Goal: Find specific page/section: Find specific page/section

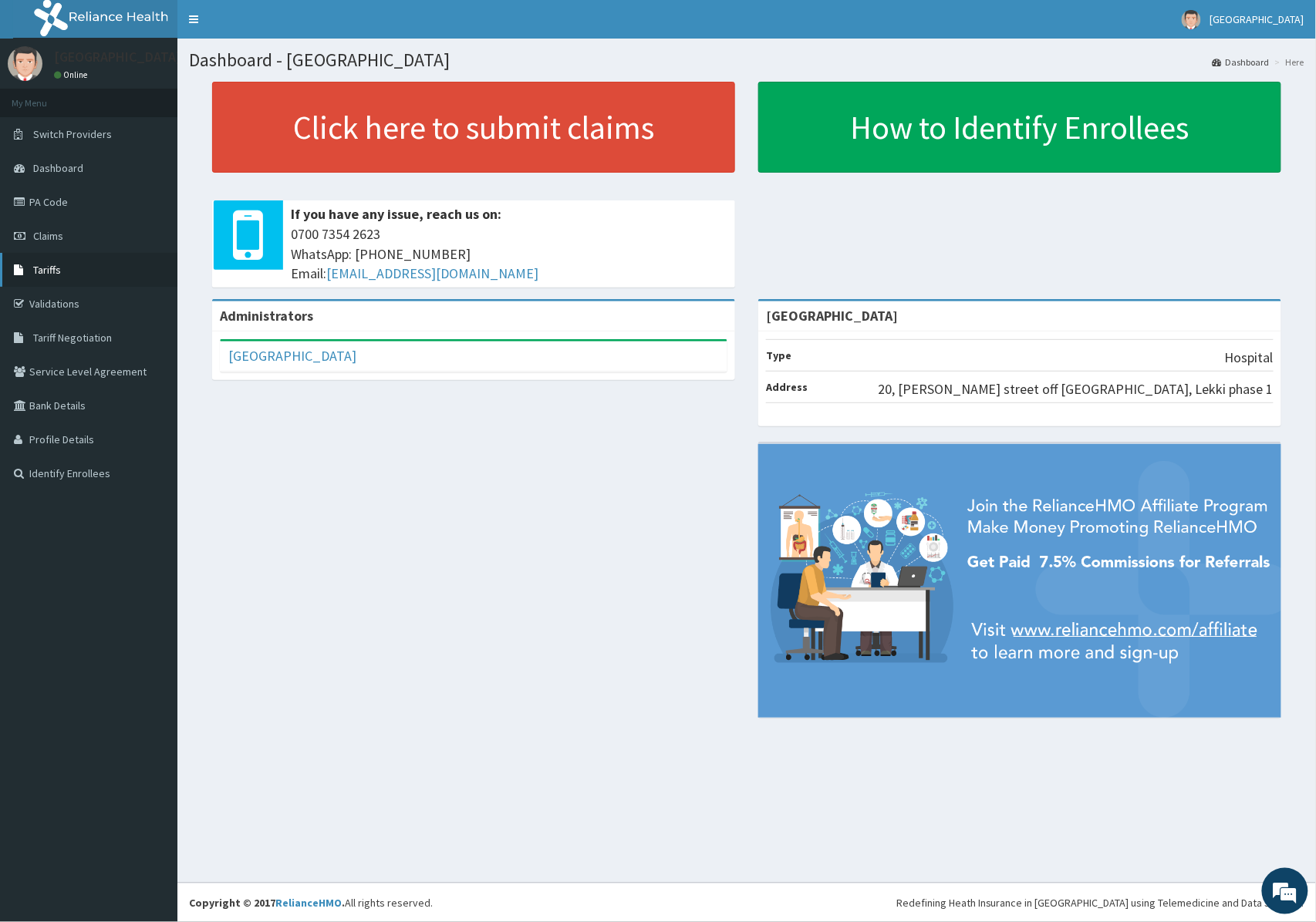
click at [42, 273] on span "Tariffs" at bounding box center [47, 270] width 28 height 14
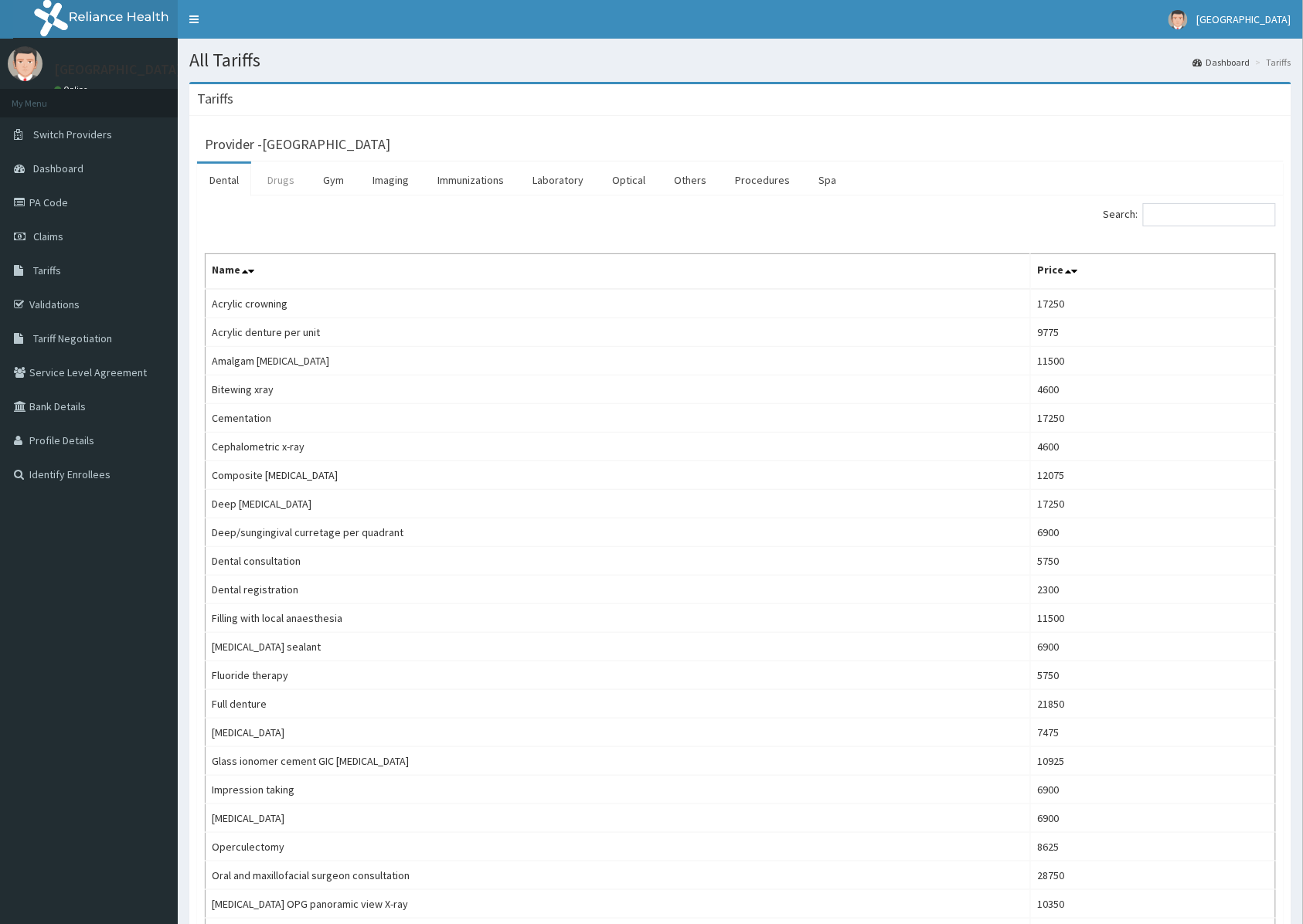
click at [280, 182] on link "Drugs" at bounding box center [280, 179] width 51 height 32
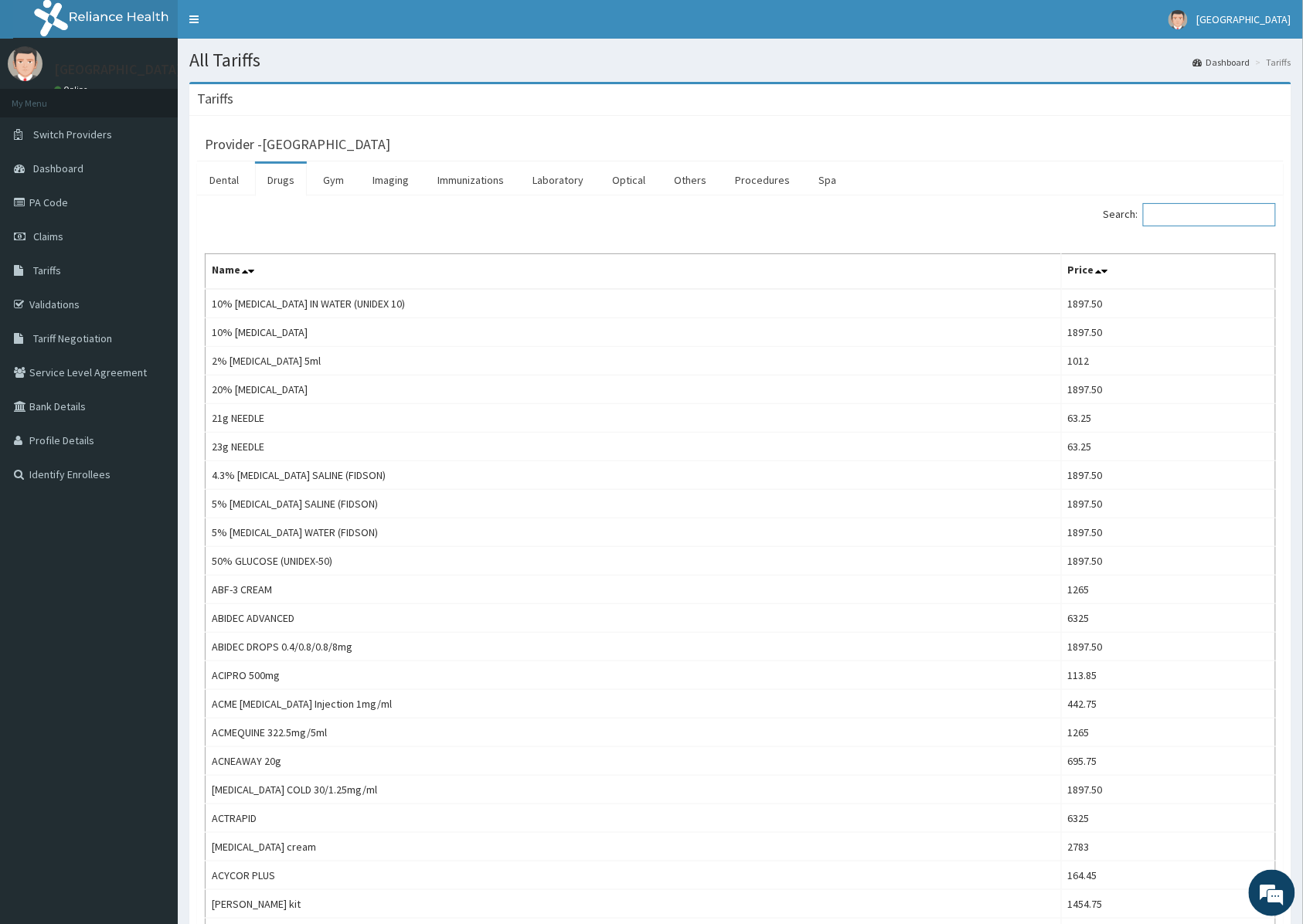
click at [1176, 226] on input "Search:" at bounding box center [1209, 214] width 133 height 24
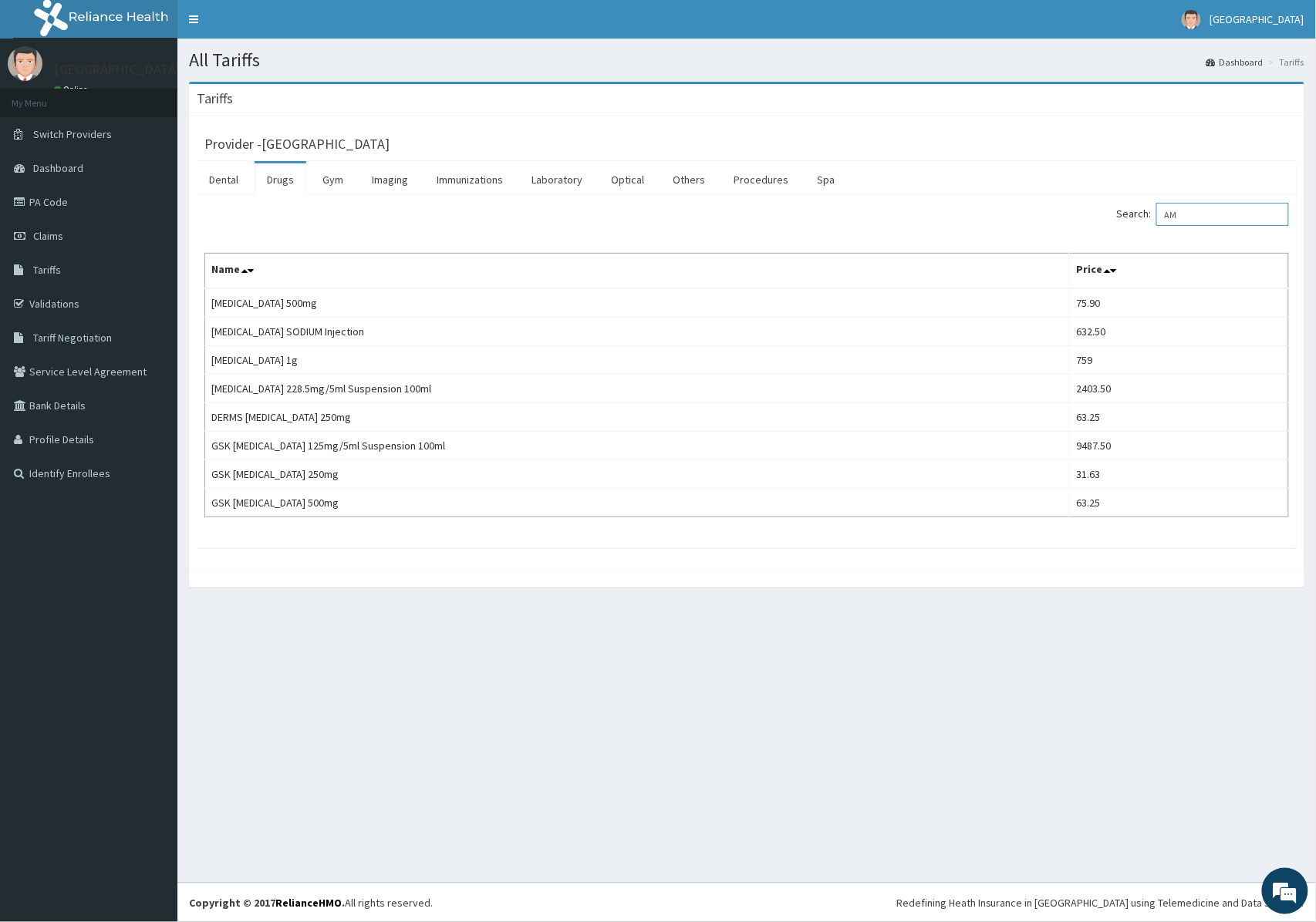
type input "A"
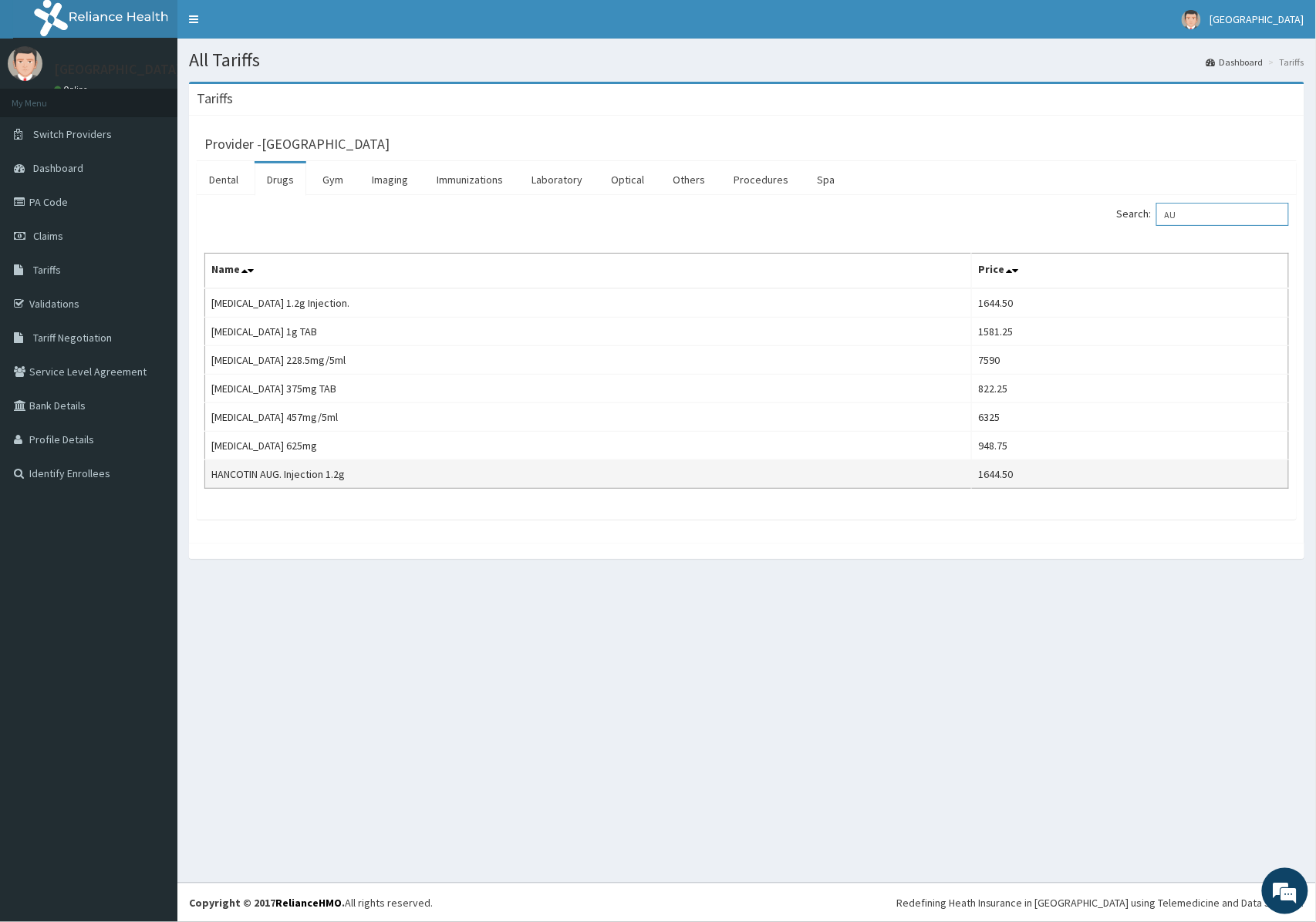
type input "A"
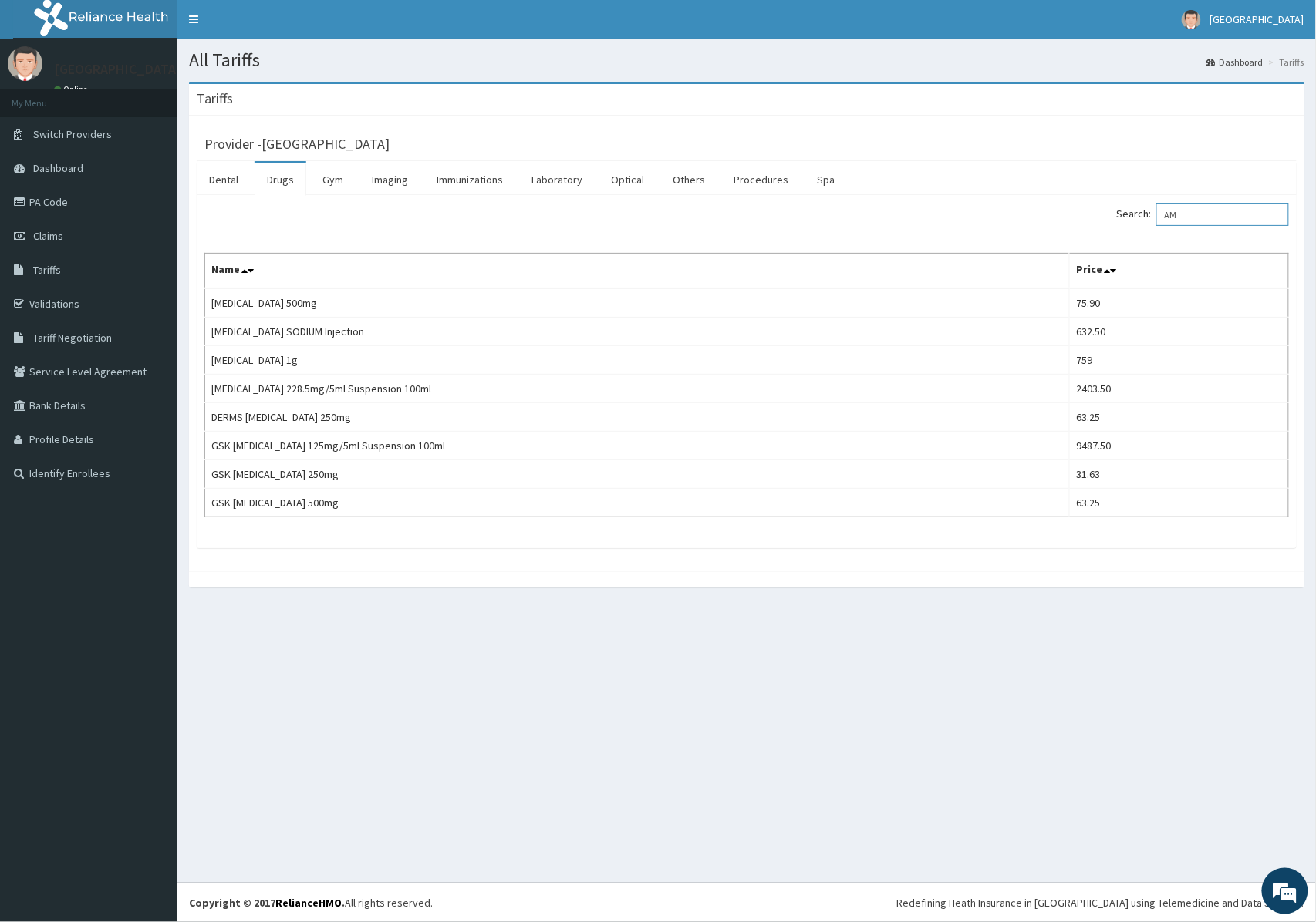
type input "A"
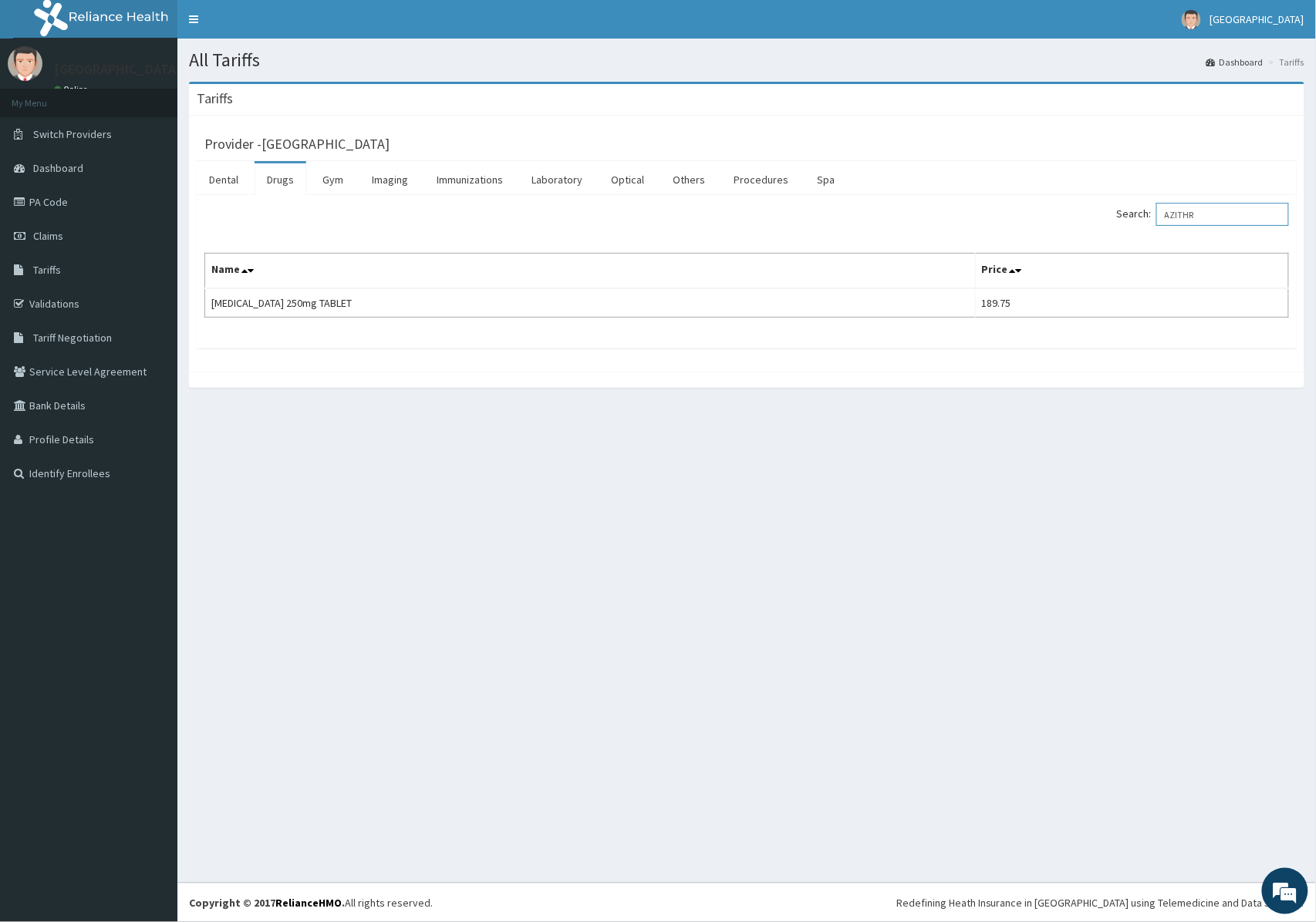
type input "AZITHR"
